Goal: Transaction & Acquisition: Purchase product/service

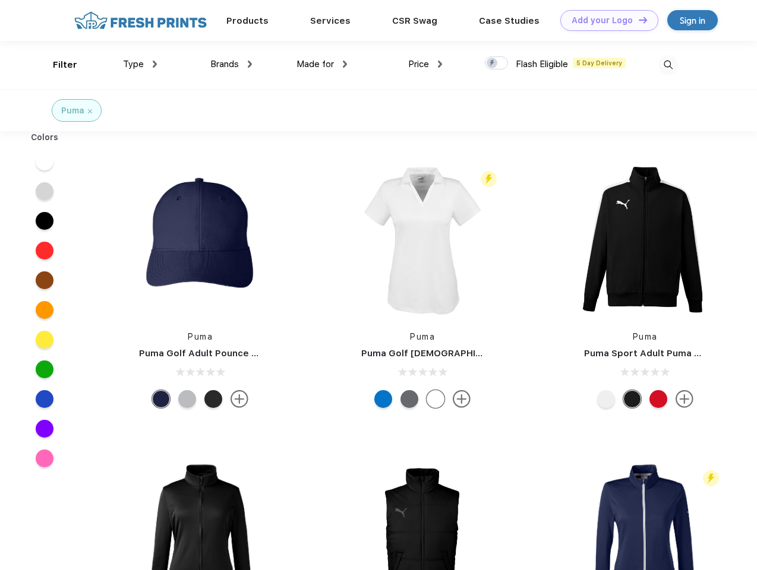
click at [605, 20] on link "Add your Logo Design Tool" at bounding box center [609, 20] width 98 height 21
click at [0, 0] on div "Design Tool" at bounding box center [0, 0] width 0 height 0
click at [638, 20] on link "Add your Logo Design Tool" at bounding box center [609, 20] width 98 height 21
click at [57, 65] on div "Filter" at bounding box center [65, 65] width 24 height 14
click at [140, 64] on span "Type" at bounding box center [133, 64] width 21 height 11
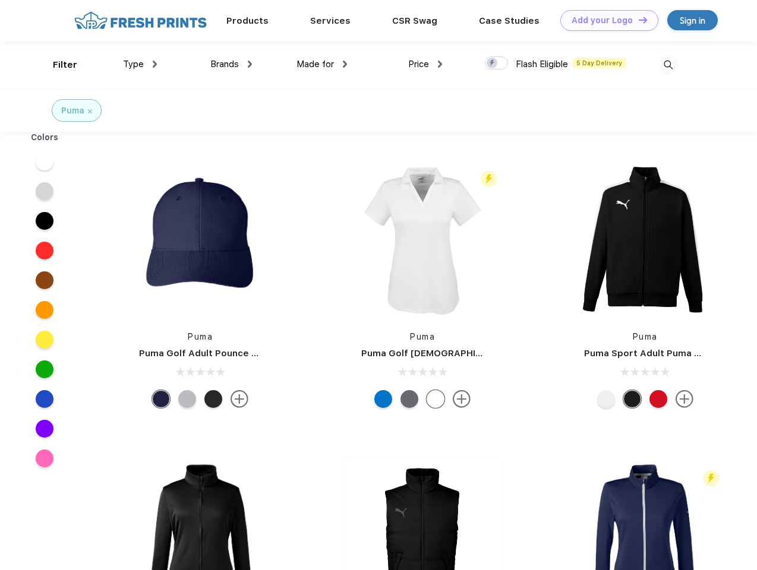
click at [231, 64] on span "Brands" at bounding box center [224, 64] width 29 height 11
click at [322, 64] on span "Made for" at bounding box center [314, 64] width 37 height 11
click at [425, 64] on span "Price" at bounding box center [418, 64] width 21 height 11
click at [497, 64] on div at bounding box center [496, 62] width 23 height 13
click at [493, 64] on input "checkbox" at bounding box center [489, 60] width 8 height 8
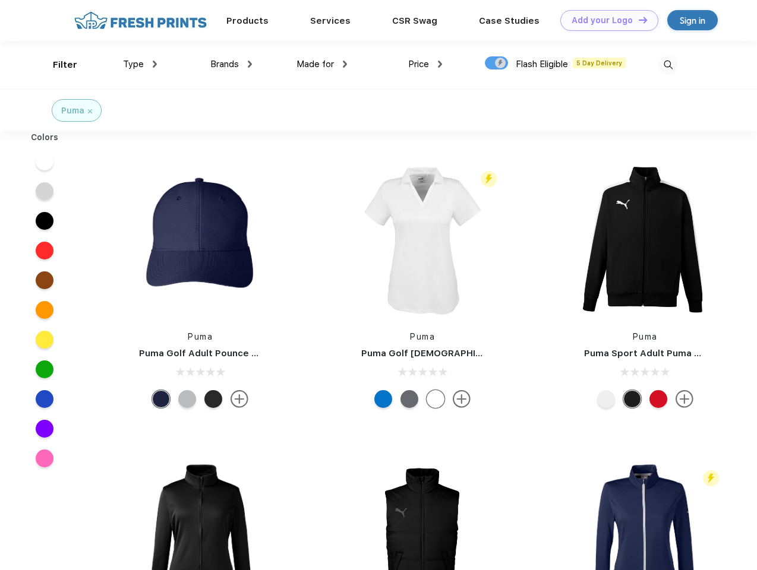
click at [668, 65] on img at bounding box center [668, 65] width 20 height 20
